Goal: Information Seeking & Learning: Learn about a topic

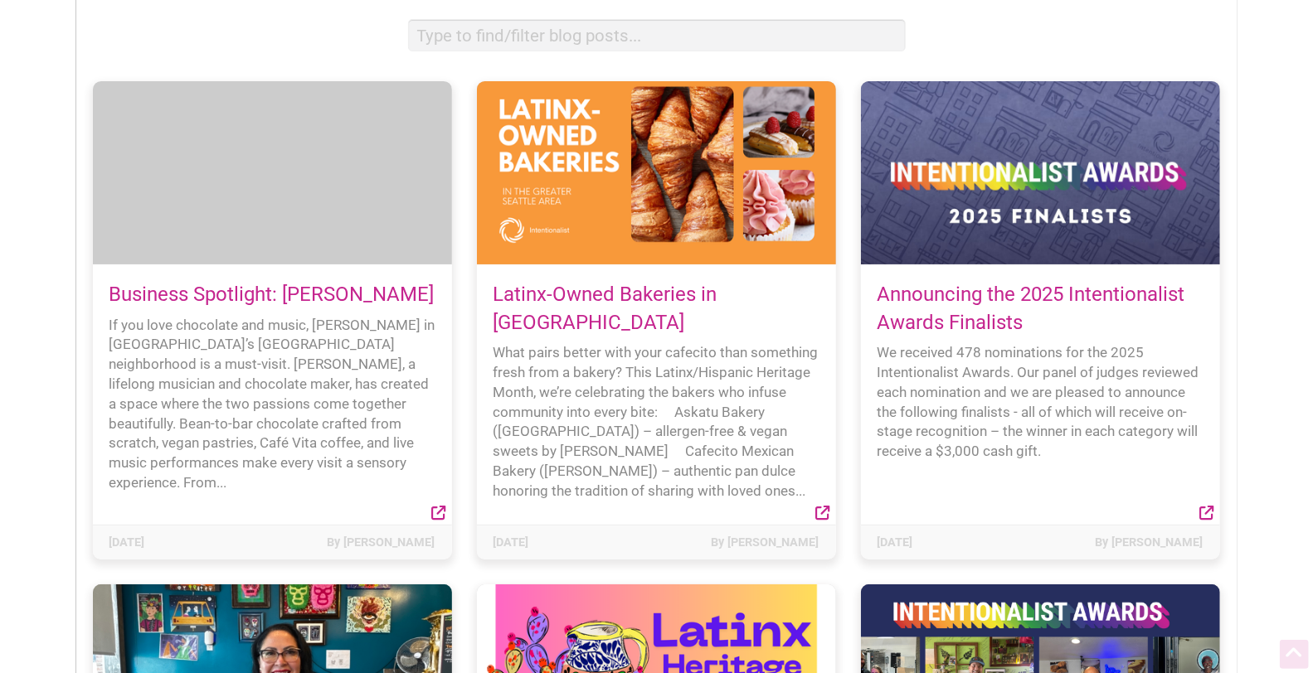
scroll to position [214, 0]
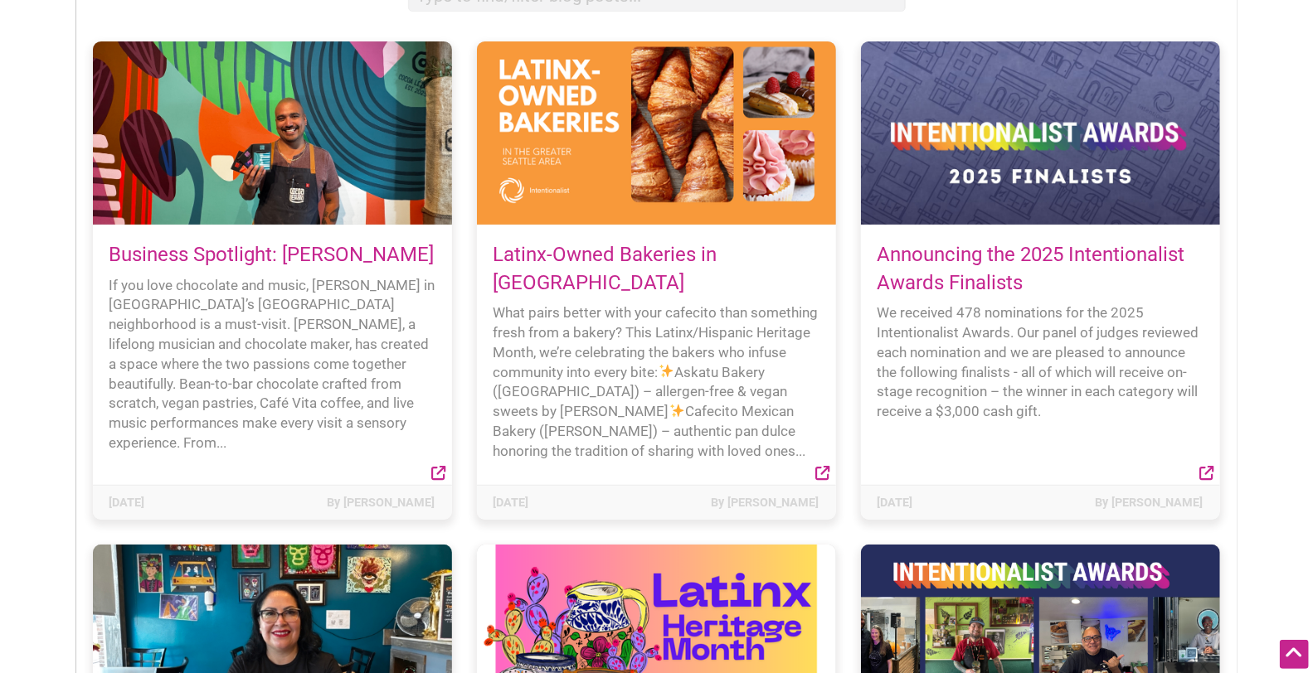
drag, startPoint x: 571, startPoint y: 266, endPoint x: 473, endPoint y: 264, distance: 97.9
click at [571, 266] on link "Latinx-Owned Bakeries in [GEOGRAPHIC_DATA]" at bounding box center [605, 268] width 224 height 51
click at [310, 251] on link "Business Spotlight: [PERSON_NAME]" at bounding box center [271, 254] width 325 height 23
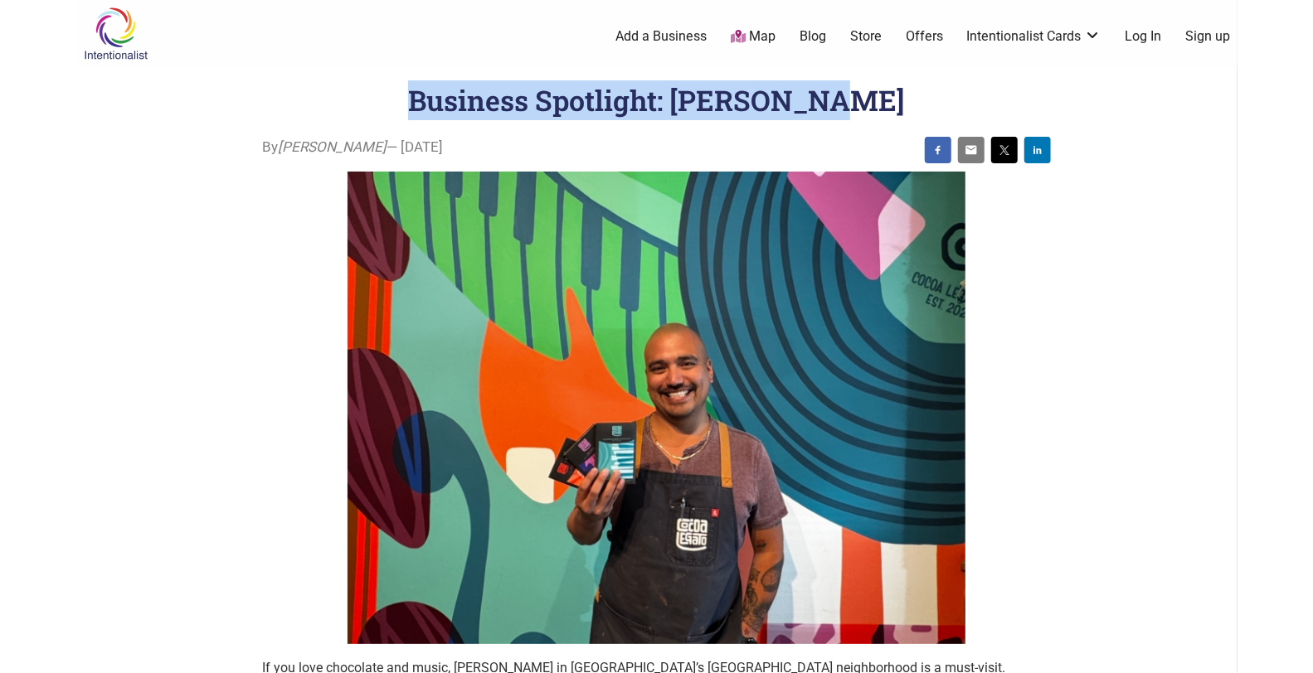
copy h1 "Business Spotlight: [PERSON_NAME]"
drag, startPoint x: 437, startPoint y: 97, endPoint x: 885, endPoint y: 85, distance: 448.0
click at [885, 85] on header "Business Spotlight: [PERSON_NAME]" at bounding box center [656, 100] width 1095 height 40
click at [703, 112] on h1 "Business Spotlight: [PERSON_NAME]" at bounding box center [656, 99] width 497 height 37
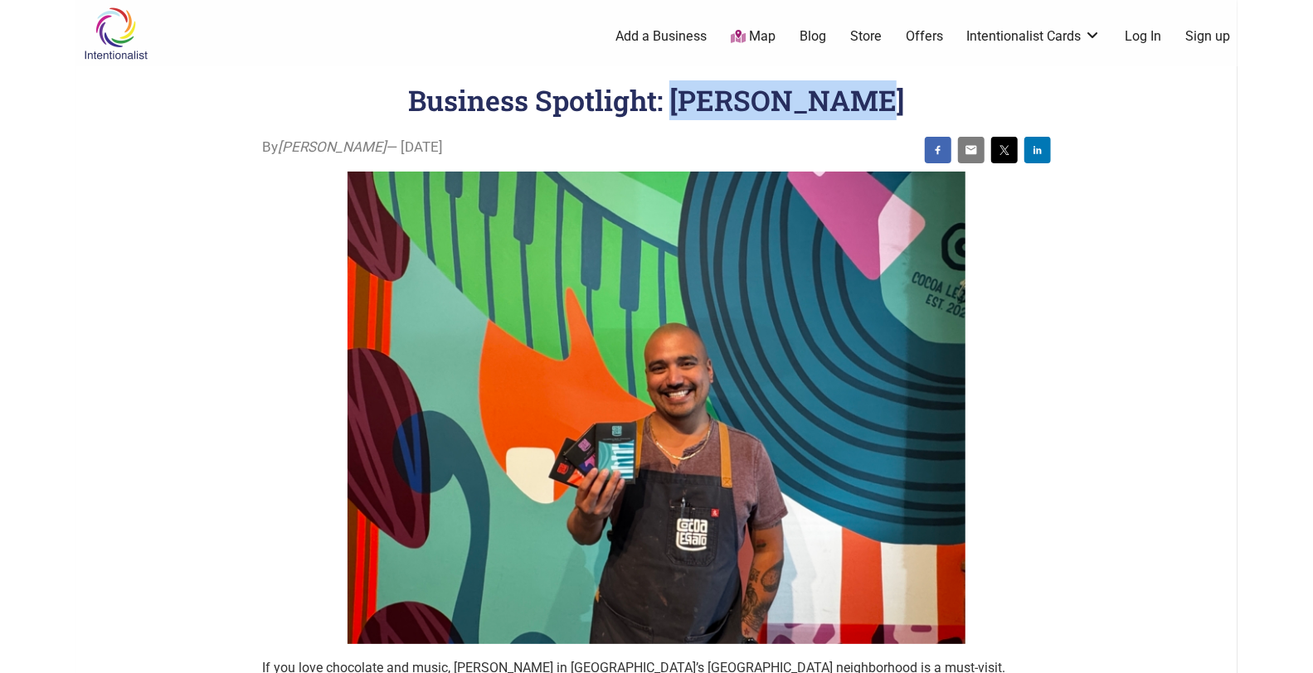
copy h1 "Cocoa Legato"
drag, startPoint x: 705, startPoint y: 105, endPoint x: 938, endPoint y: 106, distance: 233.1
click at [938, 106] on header "Business Spotlight: [PERSON_NAME]" at bounding box center [656, 100] width 1095 height 40
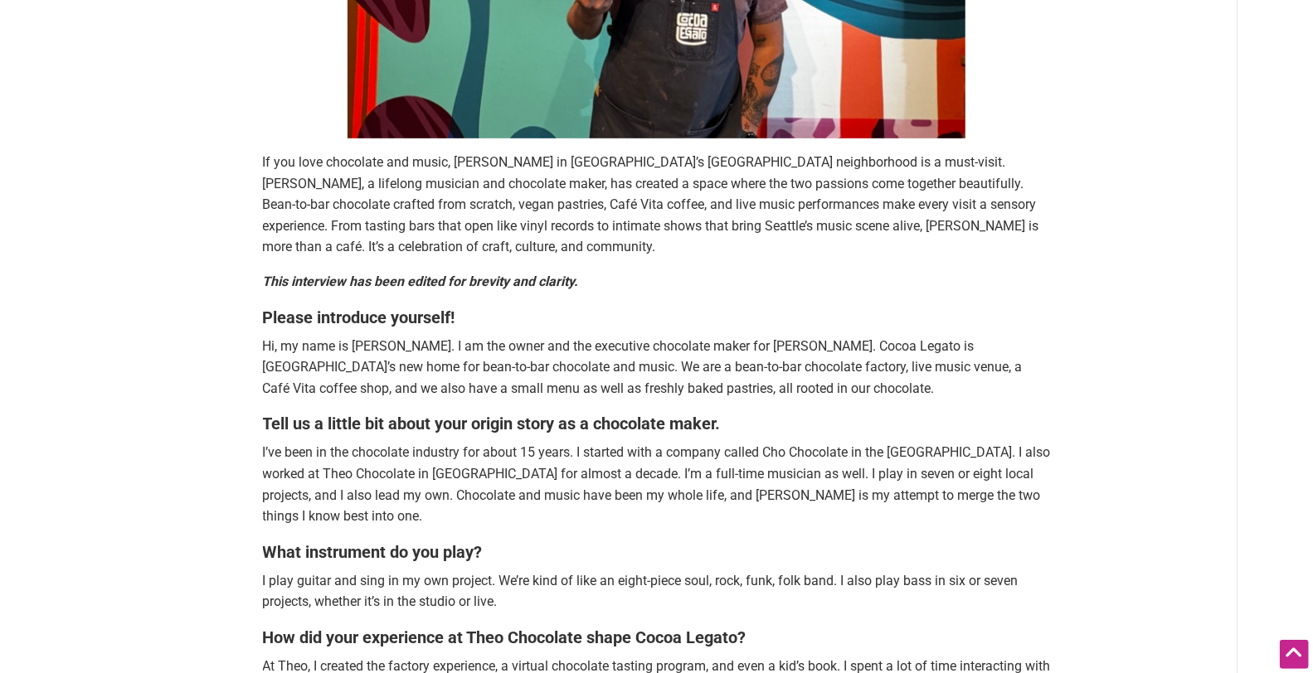
scroll to position [430, 0]
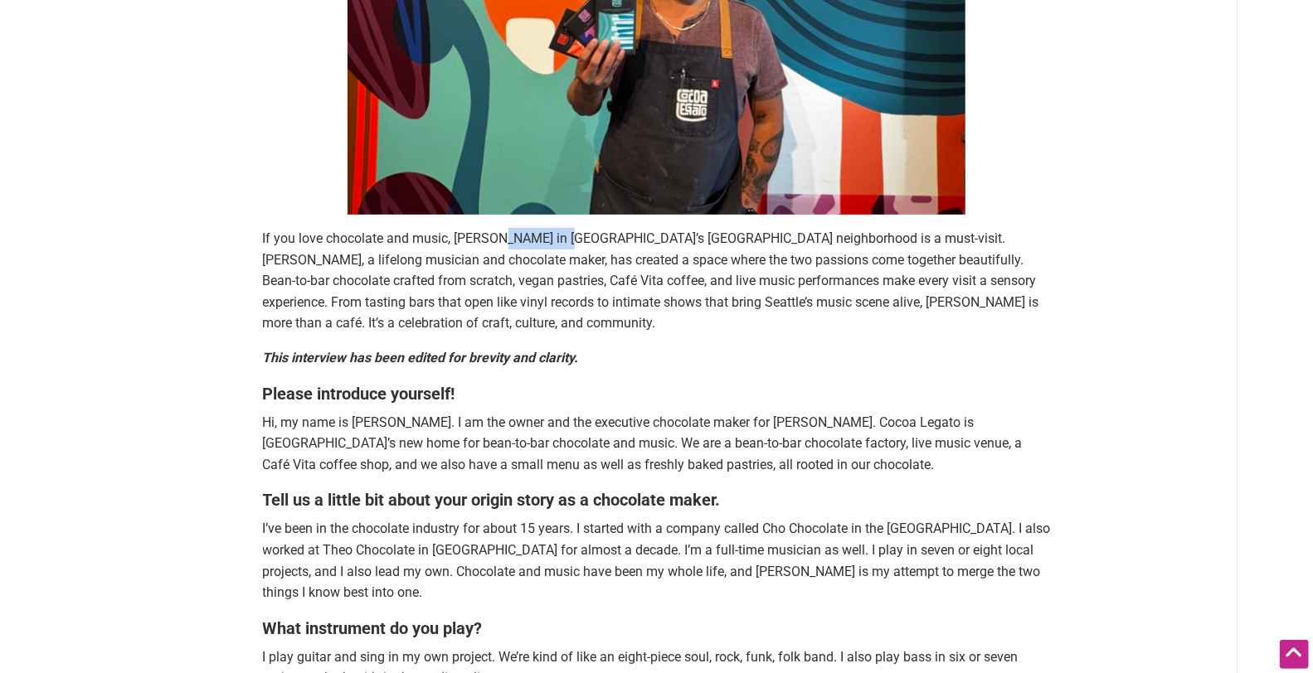
drag, startPoint x: 499, startPoint y: 235, endPoint x: 607, endPoint y: 242, distance: 108.1
click at [607, 242] on span "If you love chocolate and music, [PERSON_NAME] in [GEOGRAPHIC_DATA]’s [GEOGRAPH…" at bounding box center [651, 281] width 776 height 100
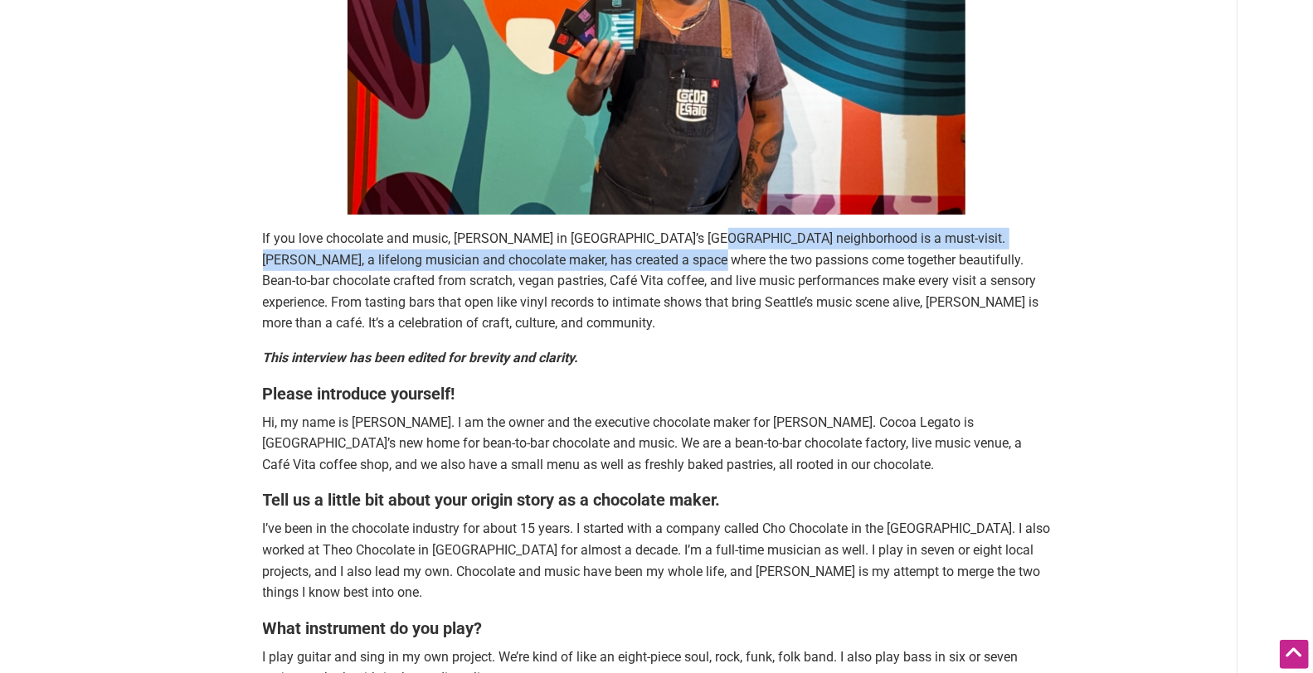
drag, startPoint x: 699, startPoint y: 246, endPoint x: 570, endPoint y: 253, distance: 129.6
click at [647, 252] on p "If you love chocolate and music, [PERSON_NAME] in [GEOGRAPHIC_DATA]’s [GEOGRAPH…" at bounding box center [657, 281] width 788 height 106
click at [486, 262] on span "If you love chocolate and music, [PERSON_NAME] in [GEOGRAPHIC_DATA]’s [GEOGRAPH…" at bounding box center [651, 281] width 776 height 100
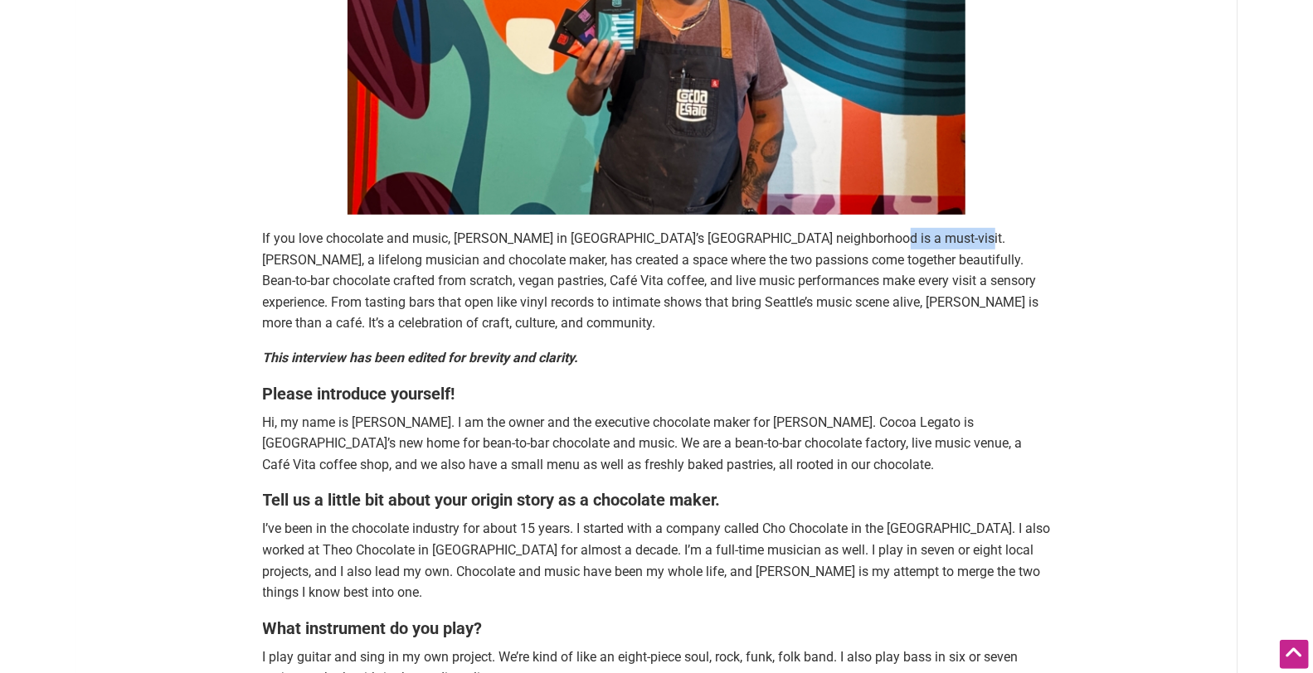
copy span "[PERSON_NAME]"
drag, startPoint x: 853, startPoint y: 236, endPoint x: 948, endPoint y: 235, distance: 95.4
click at [948, 235] on span "If you love chocolate and music, [PERSON_NAME] in [GEOGRAPHIC_DATA]’s [GEOGRAPH…" at bounding box center [651, 281] width 776 height 100
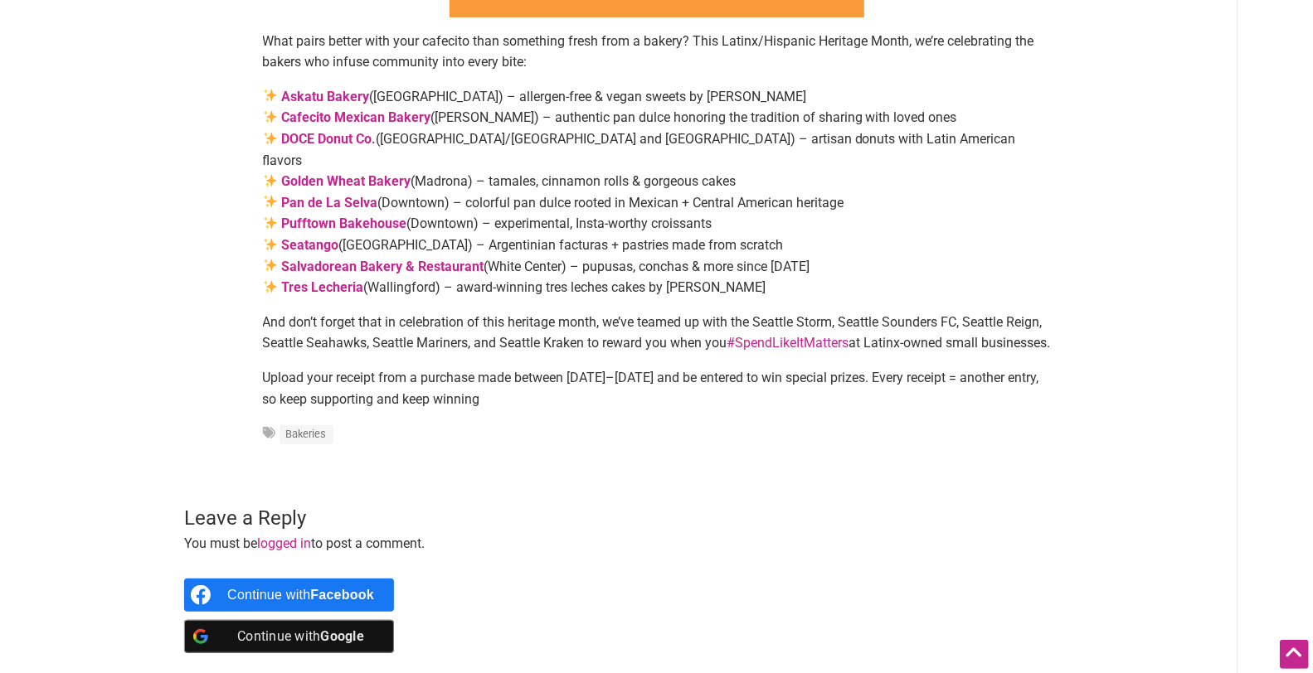
scroll to position [214, 0]
